Goal: Task Accomplishment & Management: Complete application form

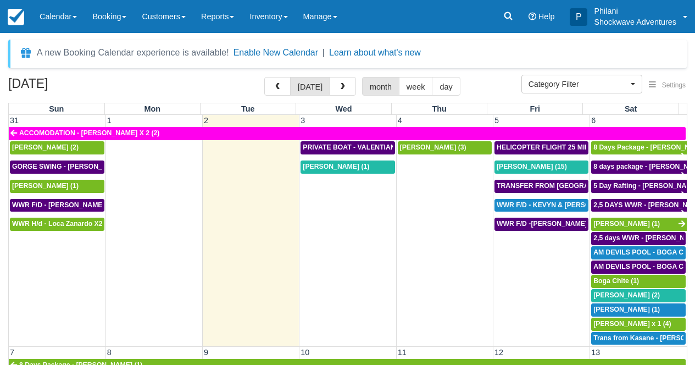
select select
click at [376, 235] on td "[PERSON_NAME] (1)" at bounding box center [348, 253] width 97 height 186
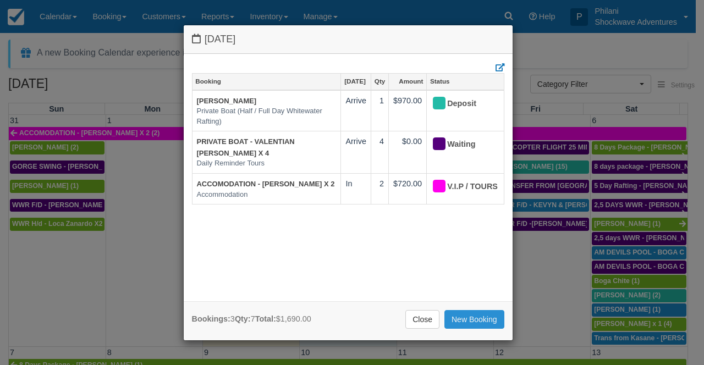
click at [482, 317] on link "New Booking" at bounding box center [474, 319] width 60 height 19
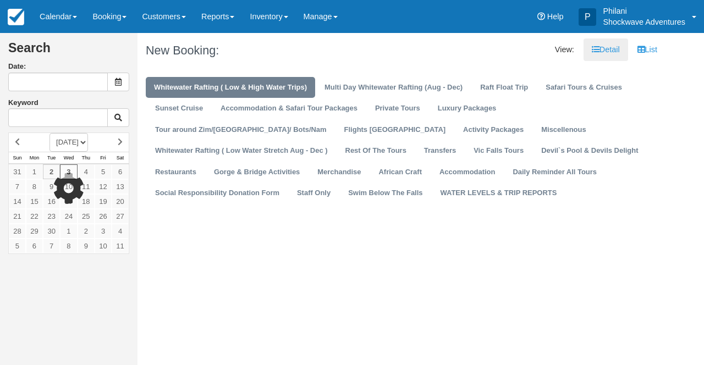
type input "09/03/25"
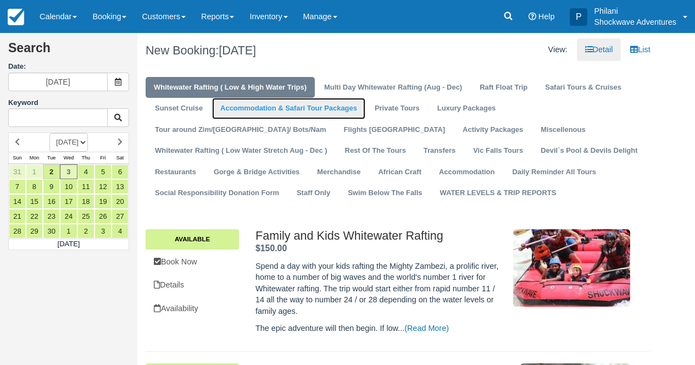
click at [318, 110] on link "Accommodation & Safari Tour Packages" at bounding box center [288, 108] width 153 height 21
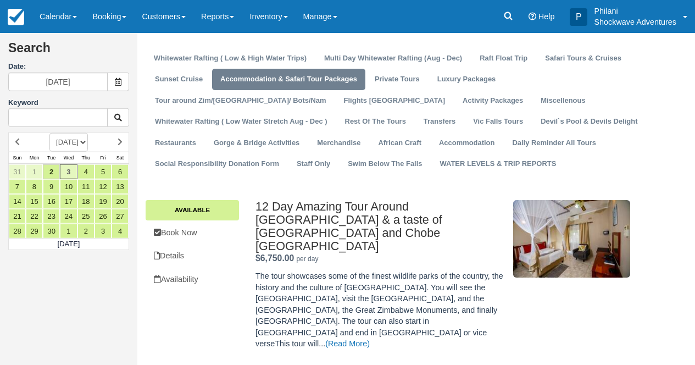
scroll to position [26, 0]
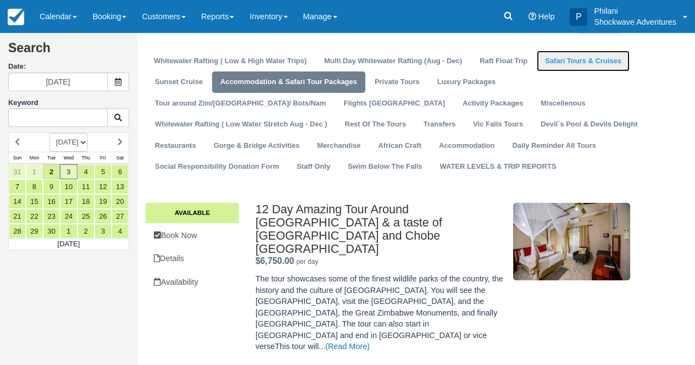
click at [599, 66] on link "Safari Tours & Cruises" at bounding box center [583, 61] width 93 height 21
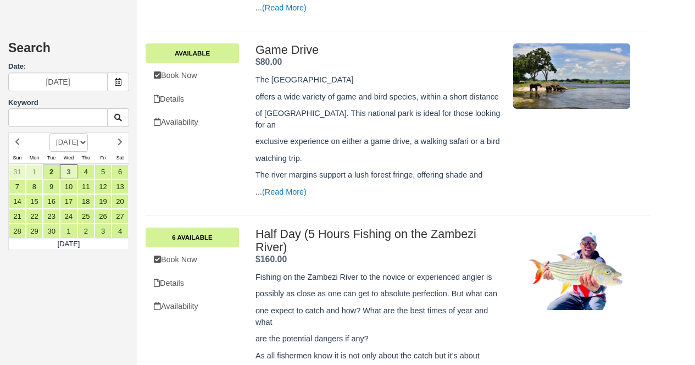
scroll to position [616, 0]
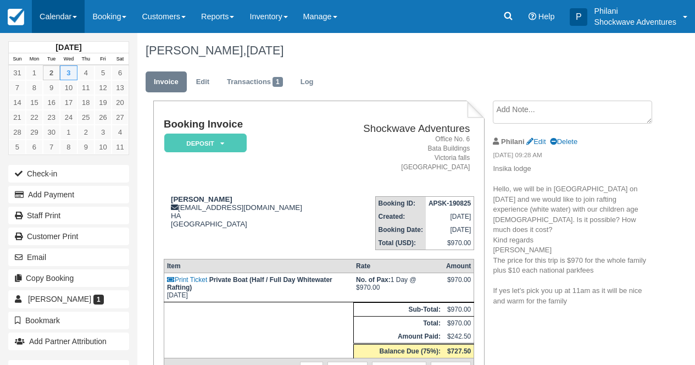
click at [54, 14] on link "Calendar" at bounding box center [58, 16] width 53 height 33
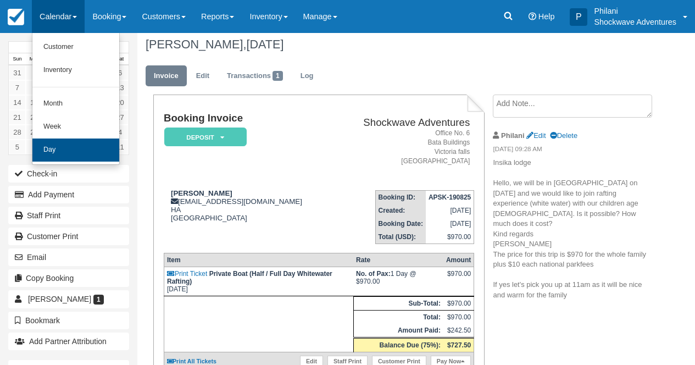
scroll to position [9, 0]
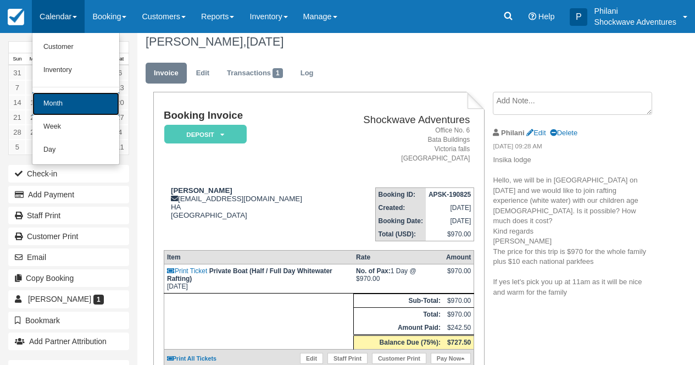
click at [90, 104] on link "Month" at bounding box center [75, 103] width 87 height 23
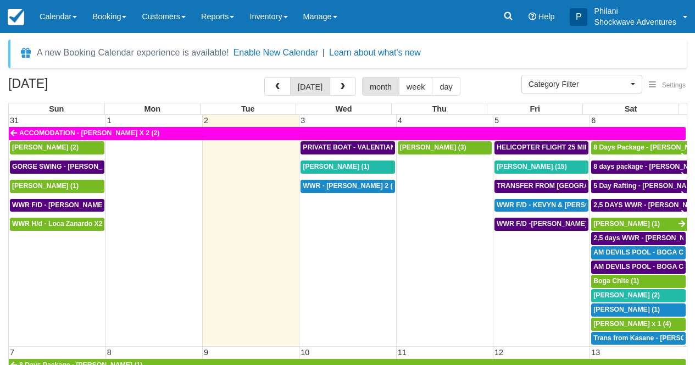
select select
click at [350, 91] on button "button" at bounding box center [343, 86] width 26 height 19
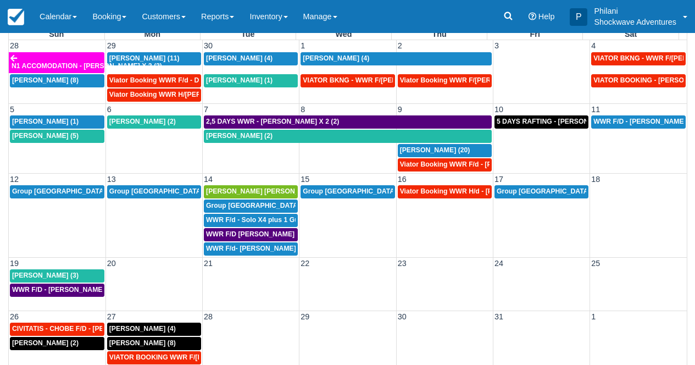
scroll to position [44, 0]
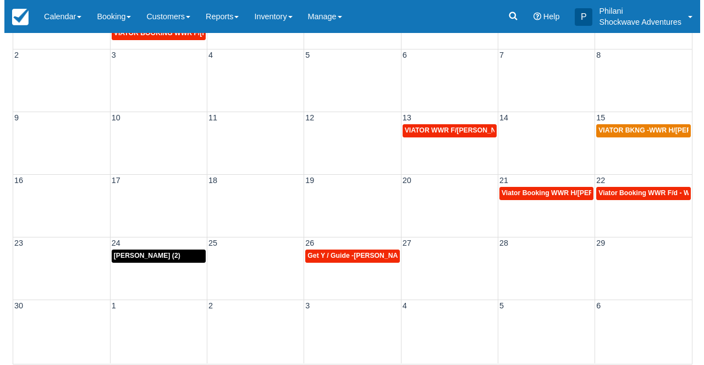
scroll to position [131, 0]
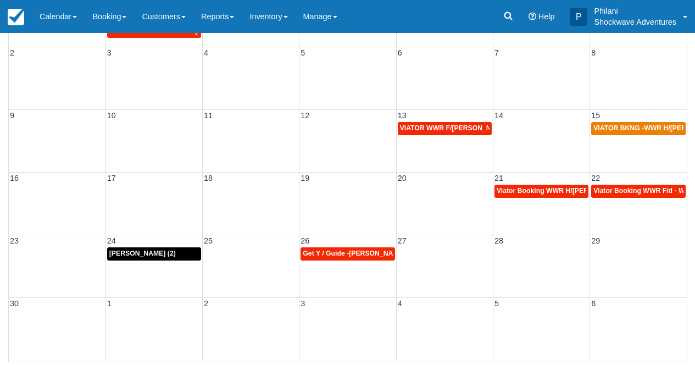
click at [37, 326] on div "30 1 2 3 4 5 6" at bounding box center [348, 329] width 678 height 64
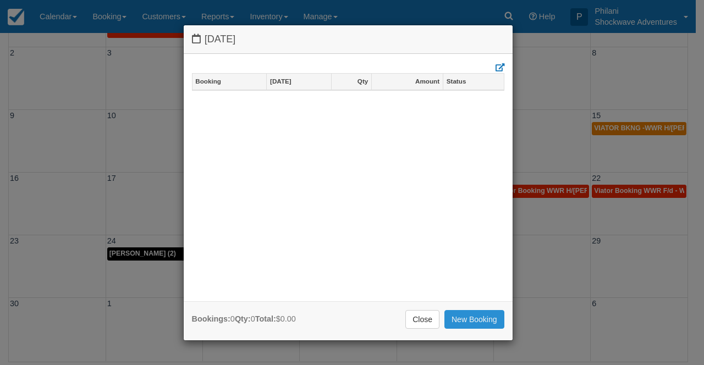
click at [469, 319] on link "New Booking" at bounding box center [474, 319] width 60 height 19
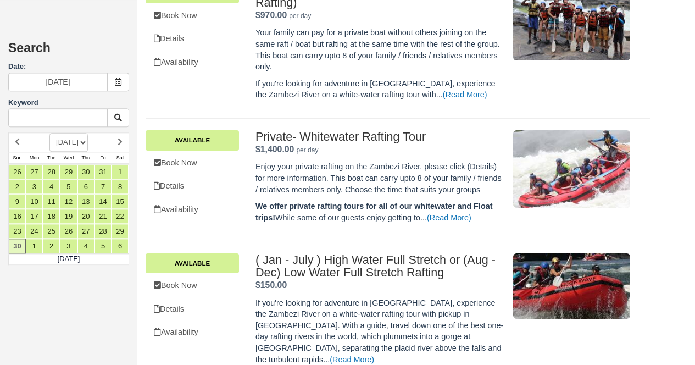
scroll to position [586, 0]
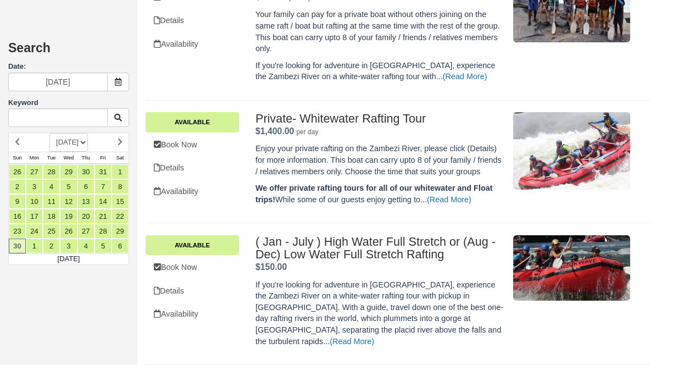
click at [175, 267] on ul "Available Book Now Details Availability" at bounding box center [192, 280] width 93 height 90
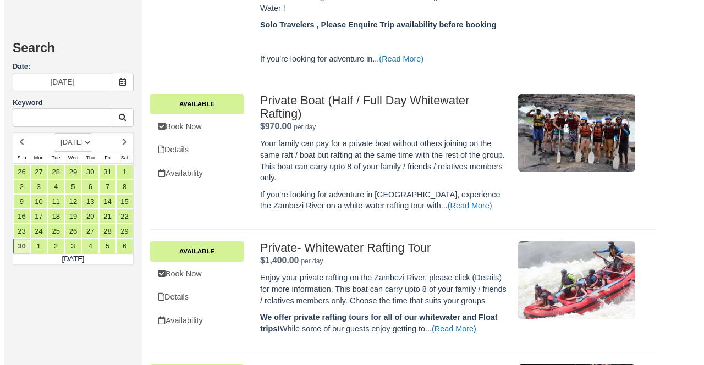
scroll to position [577, 0]
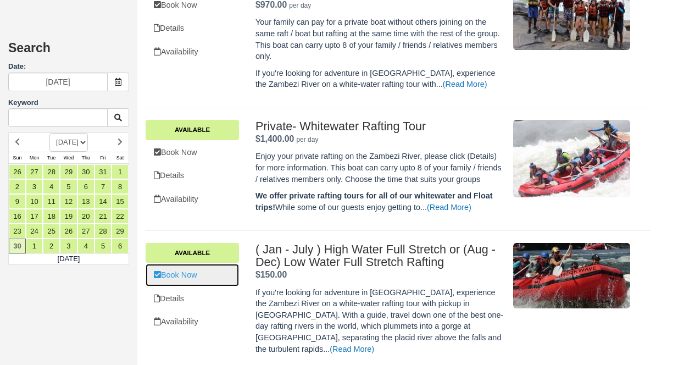
click at [222, 285] on link "Book Now" at bounding box center [192, 275] width 93 height 23
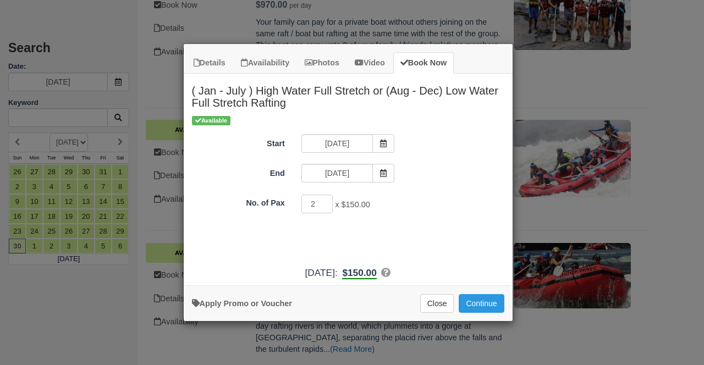
click at [325, 201] on input "2" at bounding box center [317, 204] width 32 height 19
type input "1"
click at [325, 206] on input "1" at bounding box center [317, 204] width 32 height 19
click at [480, 307] on button "Continue" at bounding box center [480, 303] width 45 height 19
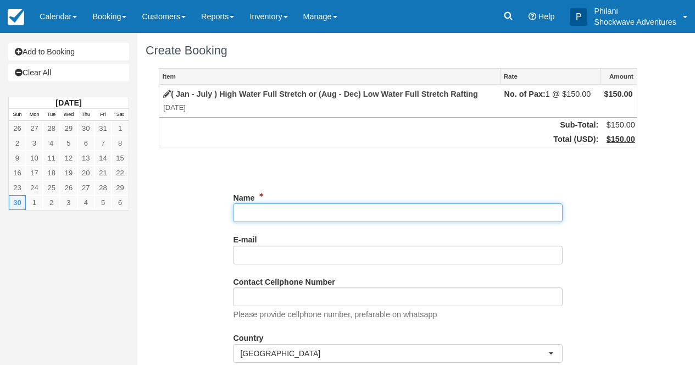
click at [250, 211] on input "Name" at bounding box center [398, 212] width 330 height 19
paste input "[PERSON_NAME]"
click at [239, 217] on input "Name" at bounding box center [398, 212] width 330 height 19
type input "[PERSON_NAME]"
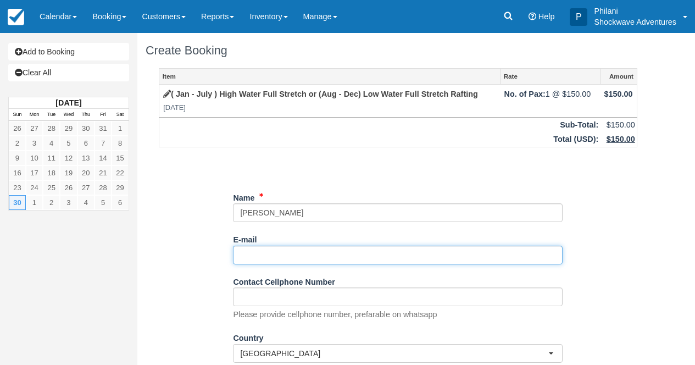
click at [265, 254] on input "E-mail" at bounding box center [398, 255] width 330 height 19
paste input "sbaum32@gmail.com"
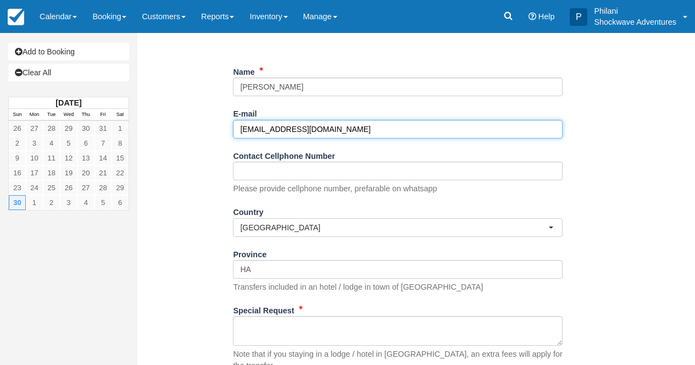
scroll to position [158, 0]
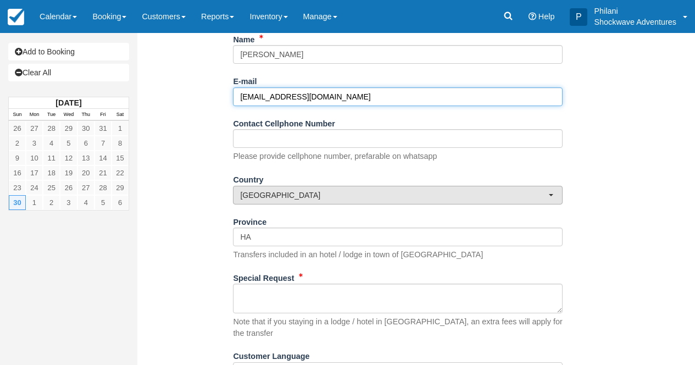
type input "sbaum32@gmail.com"
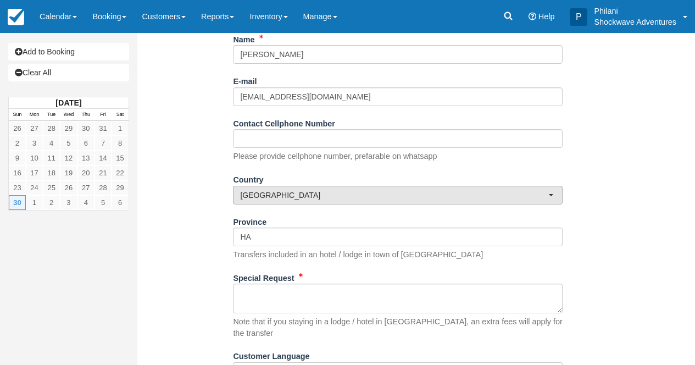
click at [303, 204] on button "[GEOGRAPHIC_DATA]" at bounding box center [398, 195] width 330 height 19
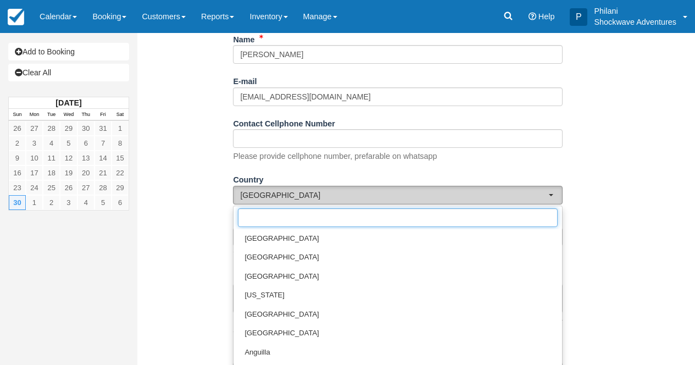
scroll to position [4063, 0]
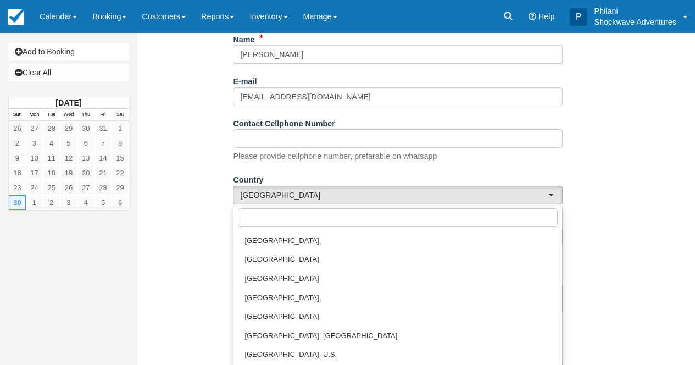
click at [644, 217] on div "Item Rate Amount ( Jan - July ) High Water Full Stretch or (Aug - Dec) Low Wate…" at bounding box center [398, 149] width 505 height 479
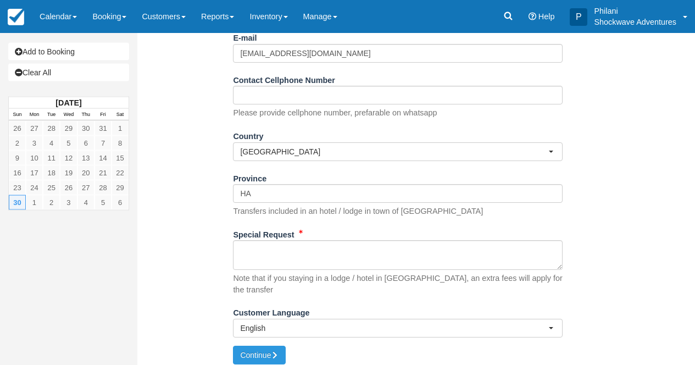
scroll to position [202, 0]
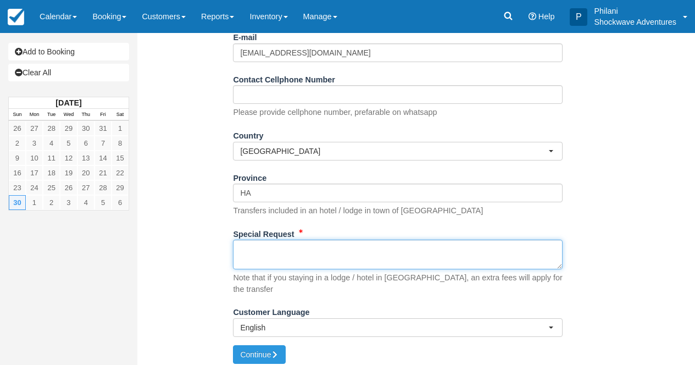
click at [256, 251] on textarea "Special Request" at bounding box center [398, 255] width 330 height 30
paste textarea "Hello, I will be in Victoria Falls at the end of November and would love to go …"
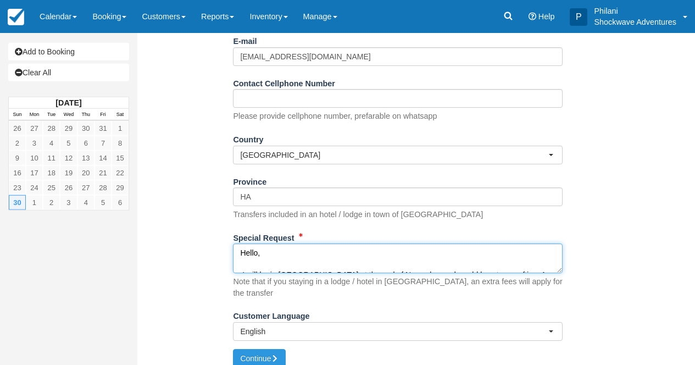
scroll to position [203, 0]
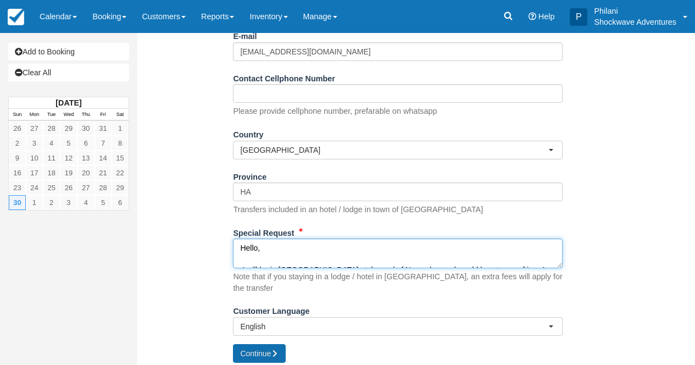
type textarea "Hello, I will be in Victoria Falls at the end of November and would love to go …"
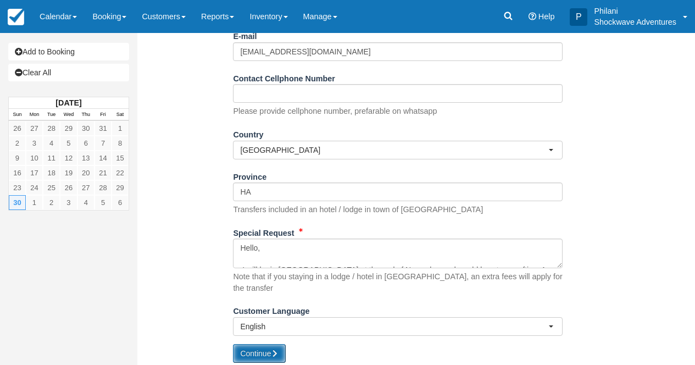
click at [279, 351] on icon "submit" at bounding box center [275, 354] width 8 height 8
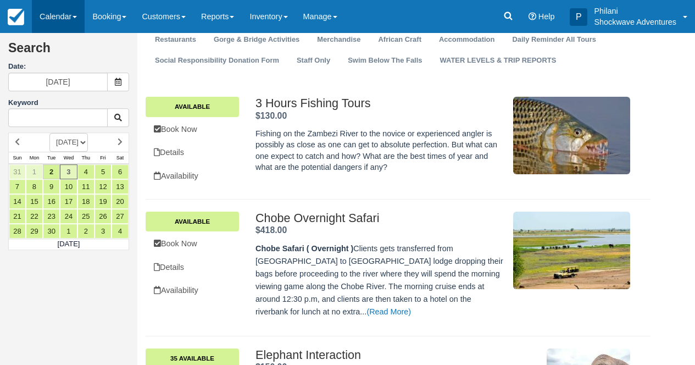
scroll to position [97, 0]
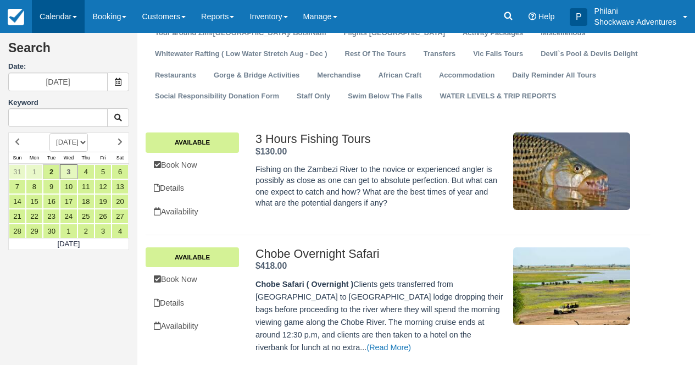
click at [68, 12] on link "Calendar" at bounding box center [58, 16] width 53 height 33
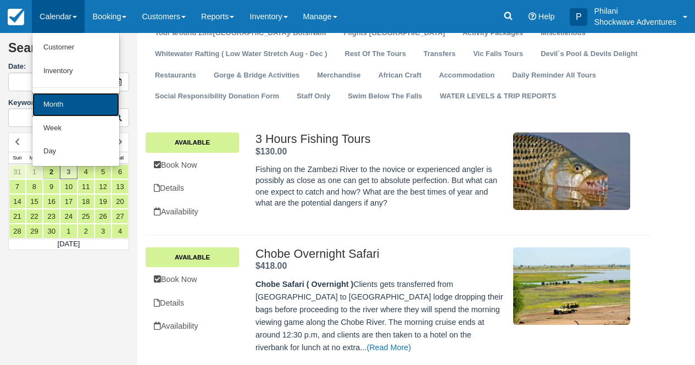
click at [79, 105] on link "Month" at bounding box center [75, 105] width 87 height 24
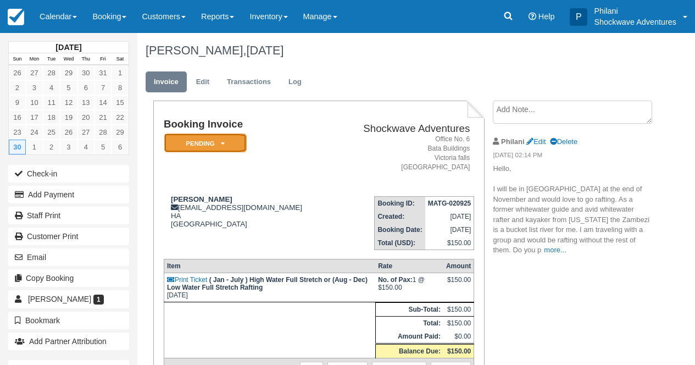
click at [241, 141] on em "Pending" at bounding box center [205, 143] width 82 height 19
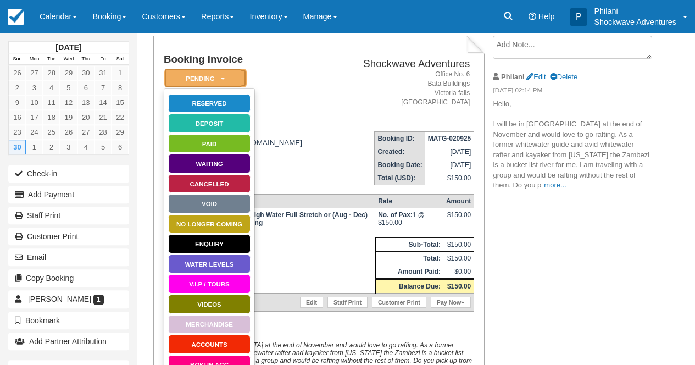
scroll to position [62, 0]
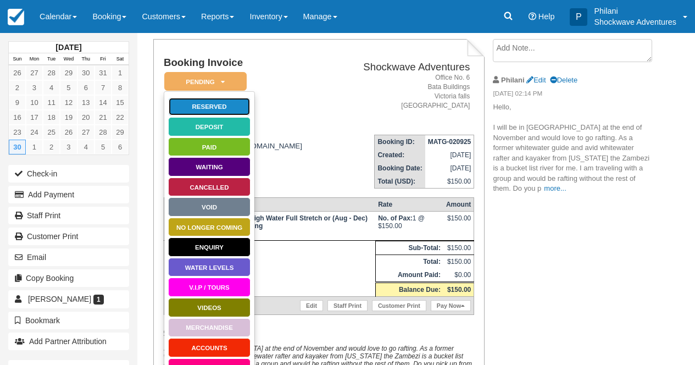
click at [225, 105] on link "Reserved" at bounding box center [209, 106] width 82 height 19
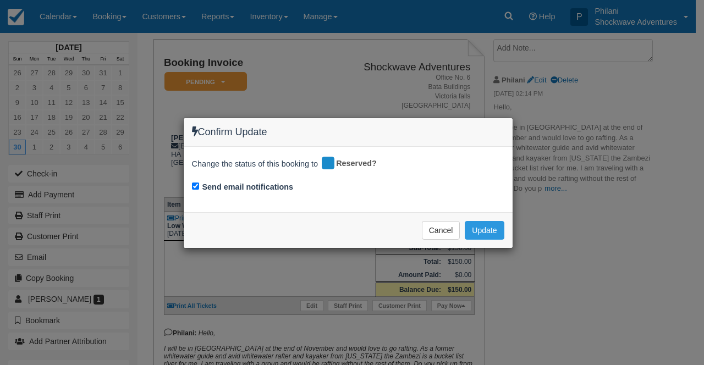
click at [234, 97] on div "Confirm Update Change the status of this booking to Reserved? Send email notifi…" at bounding box center [352, 182] width 704 height 365
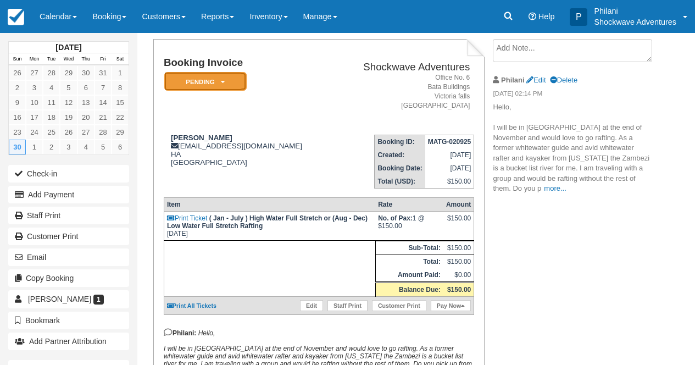
click at [230, 87] on em "Pending" at bounding box center [205, 81] width 82 height 19
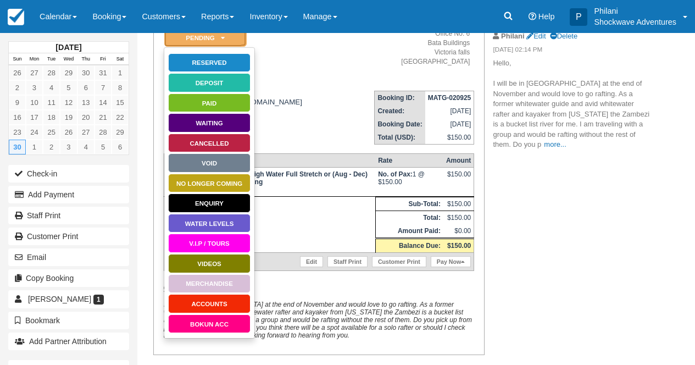
scroll to position [150, 0]
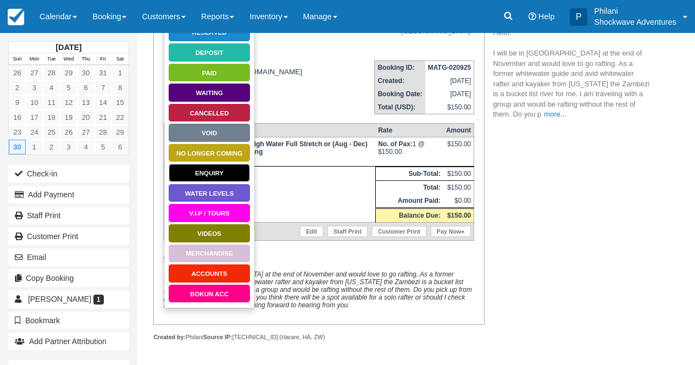
click at [214, 163] on link "Enquiry" at bounding box center [209, 172] width 82 height 19
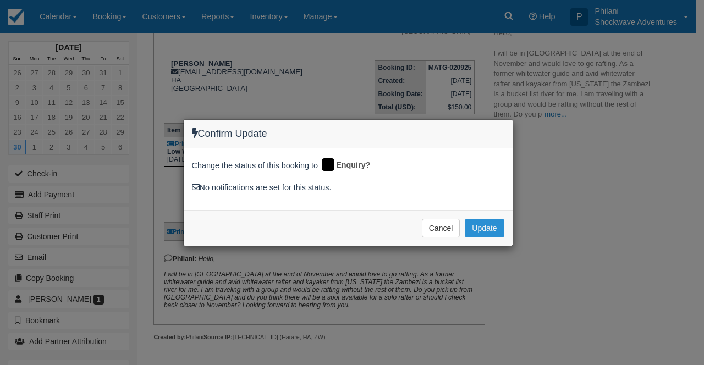
click at [483, 224] on button "Update" at bounding box center [484, 228] width 39 height 19
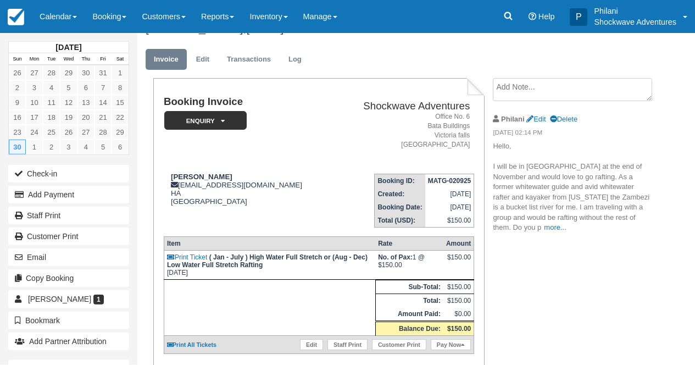
scroll to position [18, 0]
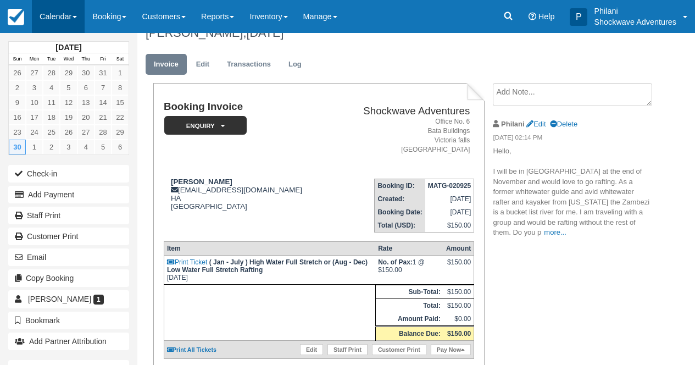
click at [81, 20] on link "Calendar" at bounding box center [58, 16] width 53 height 33
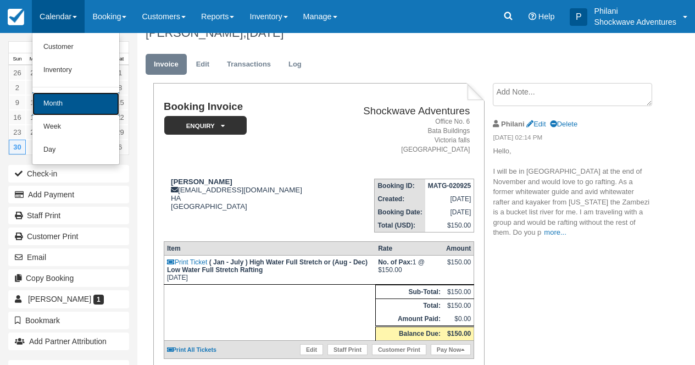
click at [75, 103] on link "Month" at bounding box center [75, 103] width 87 height 23
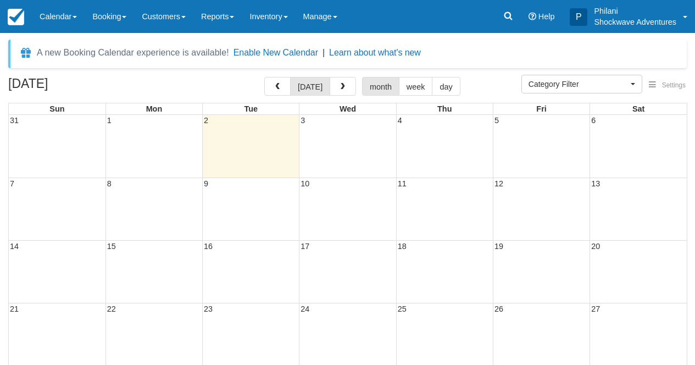
select select
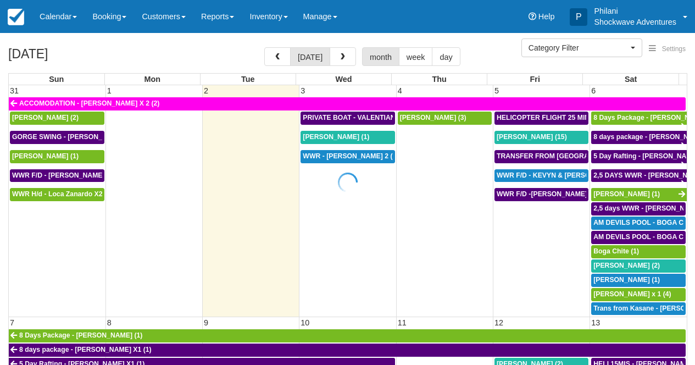
select select
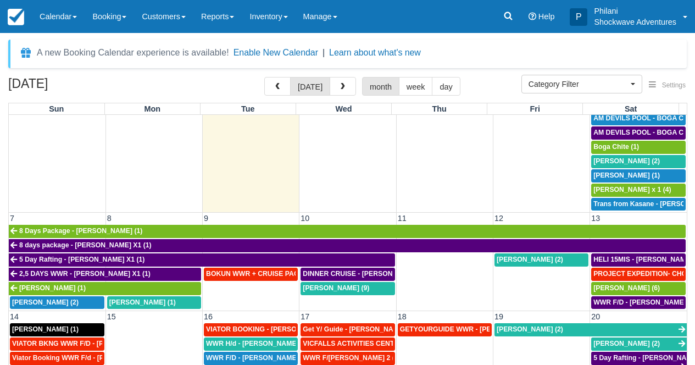
scroll to position [129, 0]
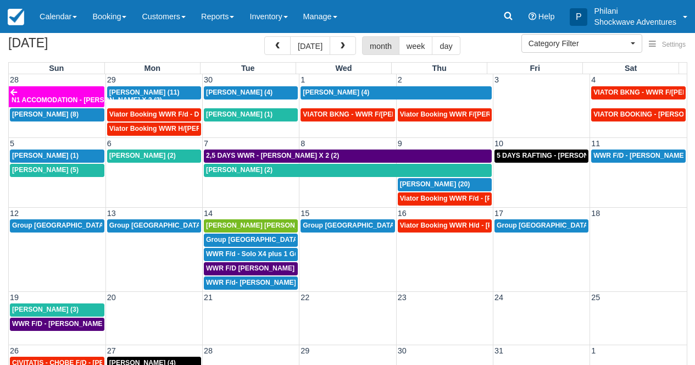
scroll to position [35, 0]
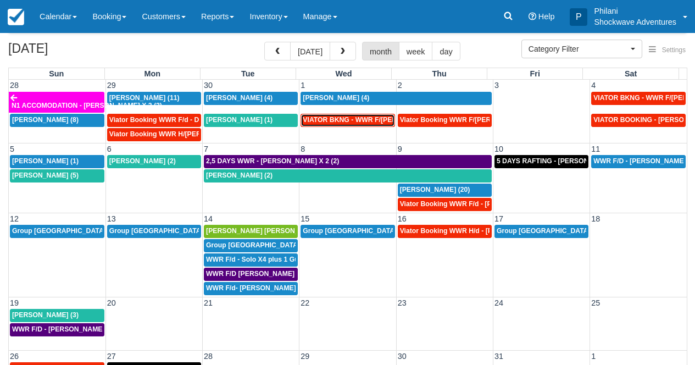
click at [366, 119] on span "VIATOR BKNG - WWR F/D - Dempsey, Kayla X 3 (3)" at bounding box center [381, 120] width 156 height 8
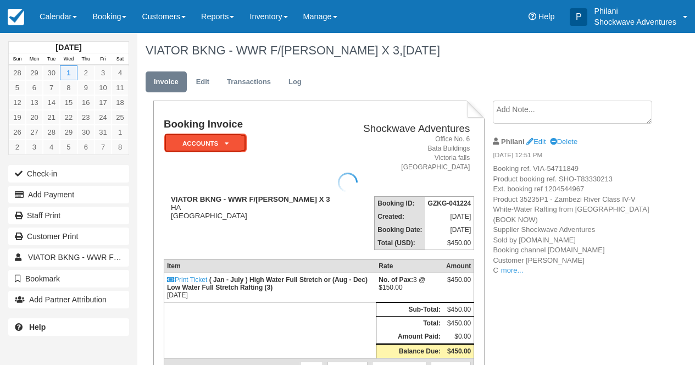
click at [239, 134] on em "ACCOUNTS" at bounding box center [205, 143] width 82 height 19
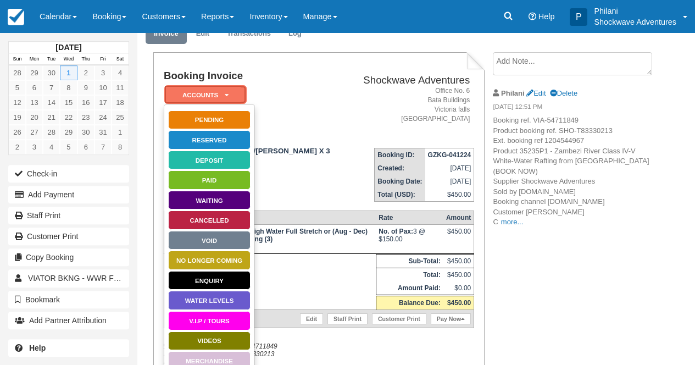
scroll to position [70, 0]
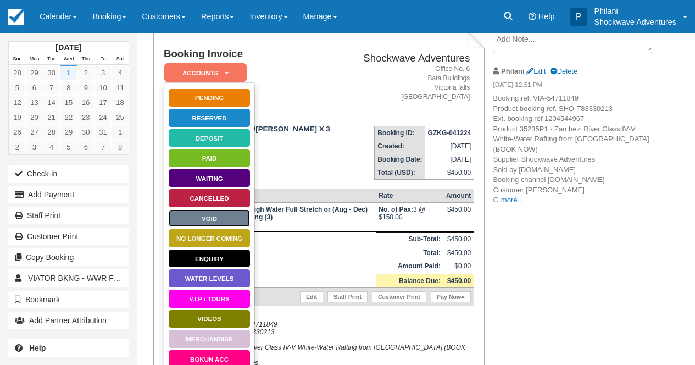
click at [229, 224] on link "Void" at bounding box center [209, 218] width 82 height 19
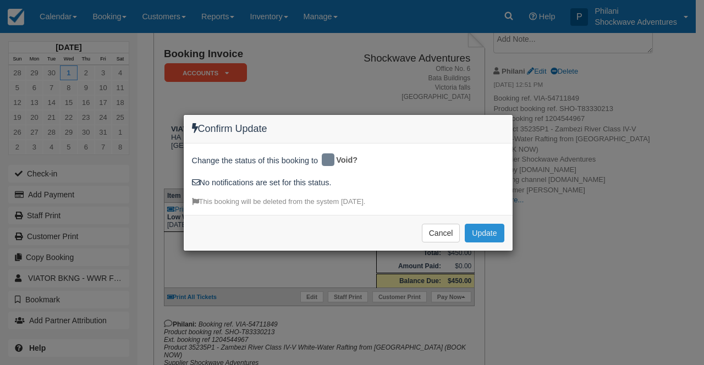
click at [496, 236] on button "Update" at bounding box center [484, 233] width 39 height 19
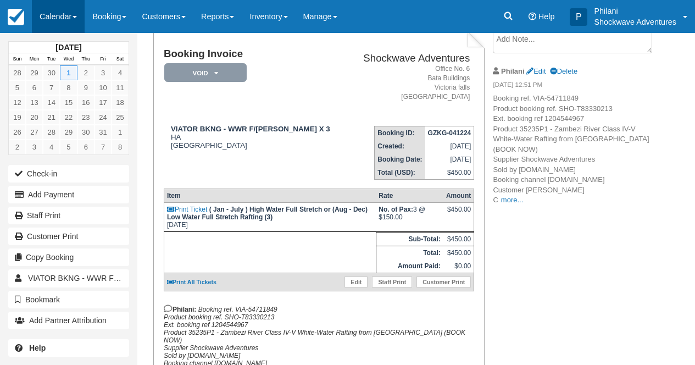
click at [74, 17] on link "Calendar" at bounding box center [58, 16] width 53 height 33
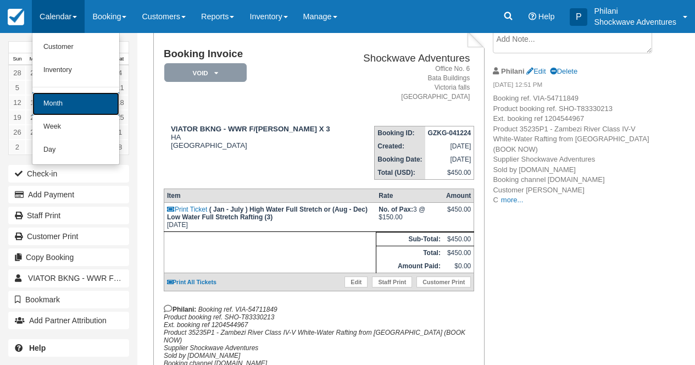
click at [86, 111] on link "Month" at bounding box center [75, 103] width 87 height 23
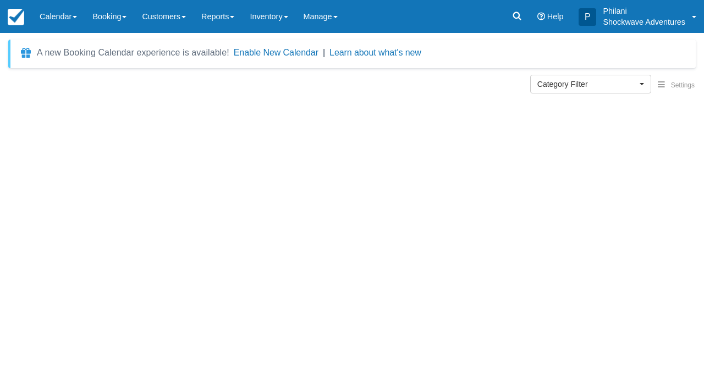
select select
